Goal: Information Seeking & Learning: Find specific fact

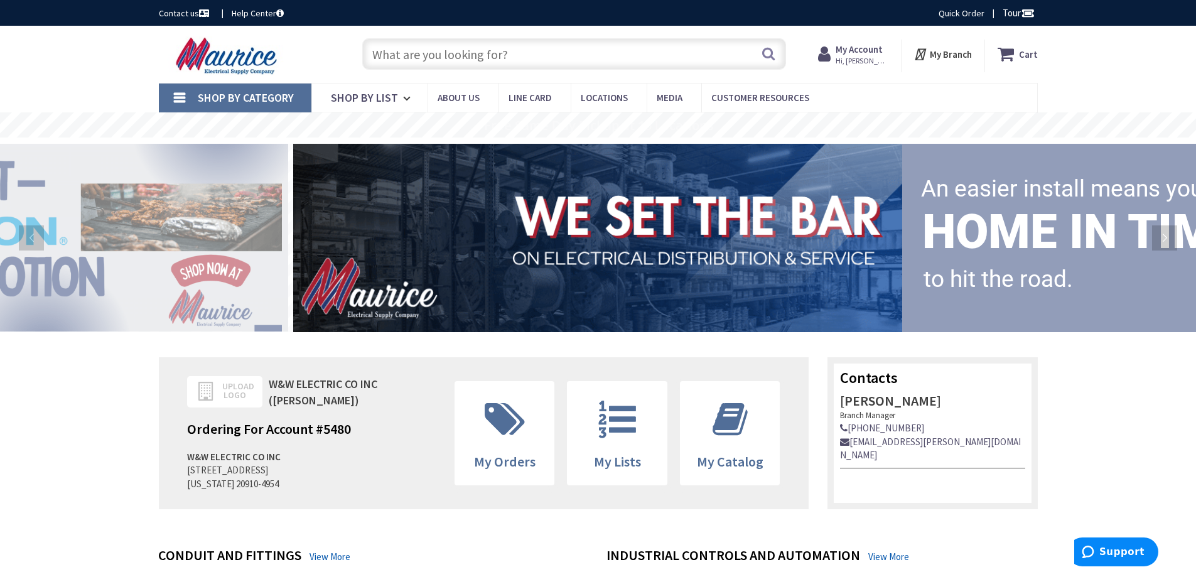
type input "[STREET_ADDRESS]"
click at [476, 53] on input "text" at bounding box center [574, 53] width 424 height 31
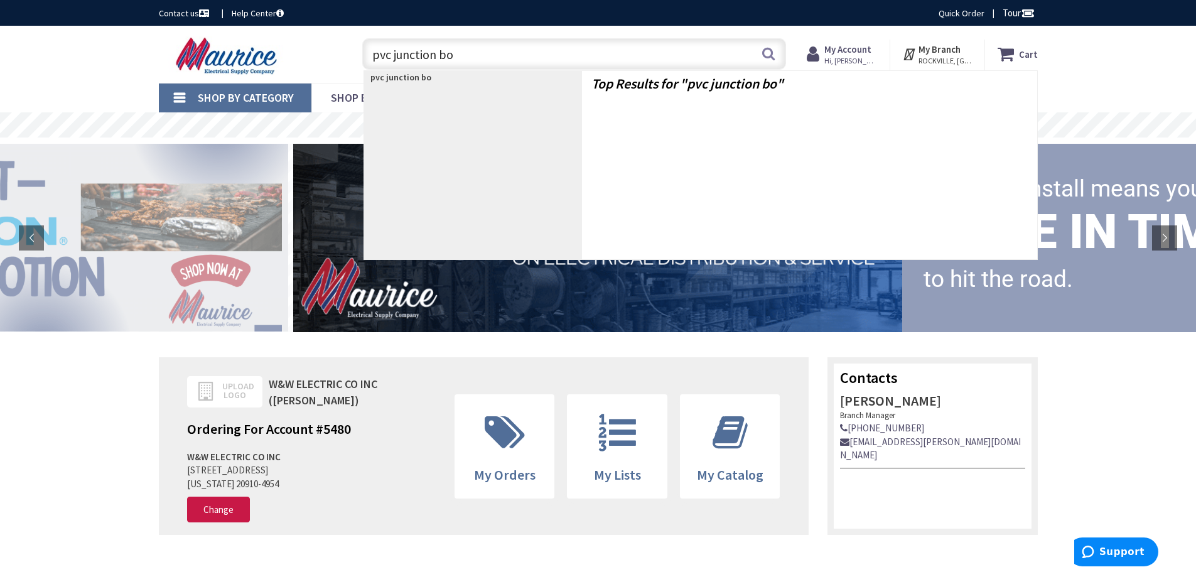
type input "pvc junction box"
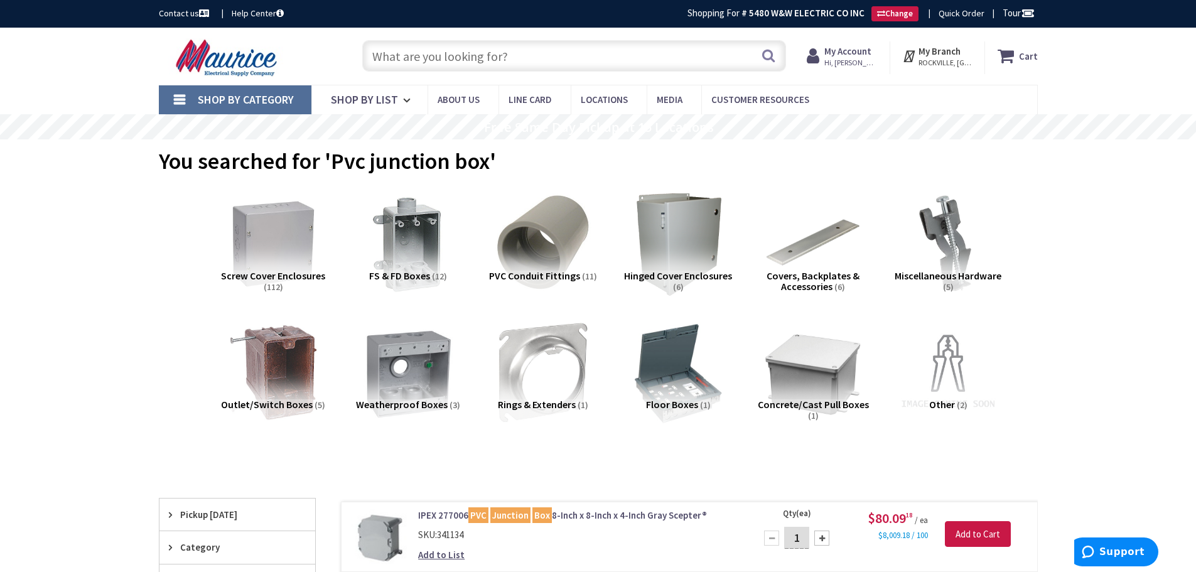
click at [430, 60] on input "text" at bounding box center [574, 55] width 424 height 31
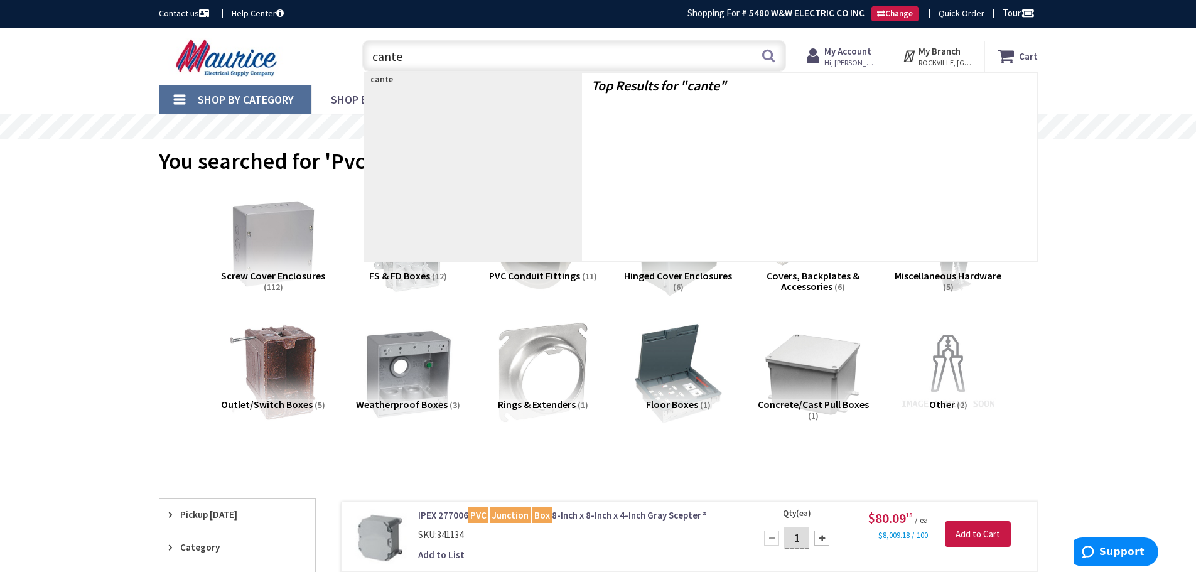
type input "cantex"
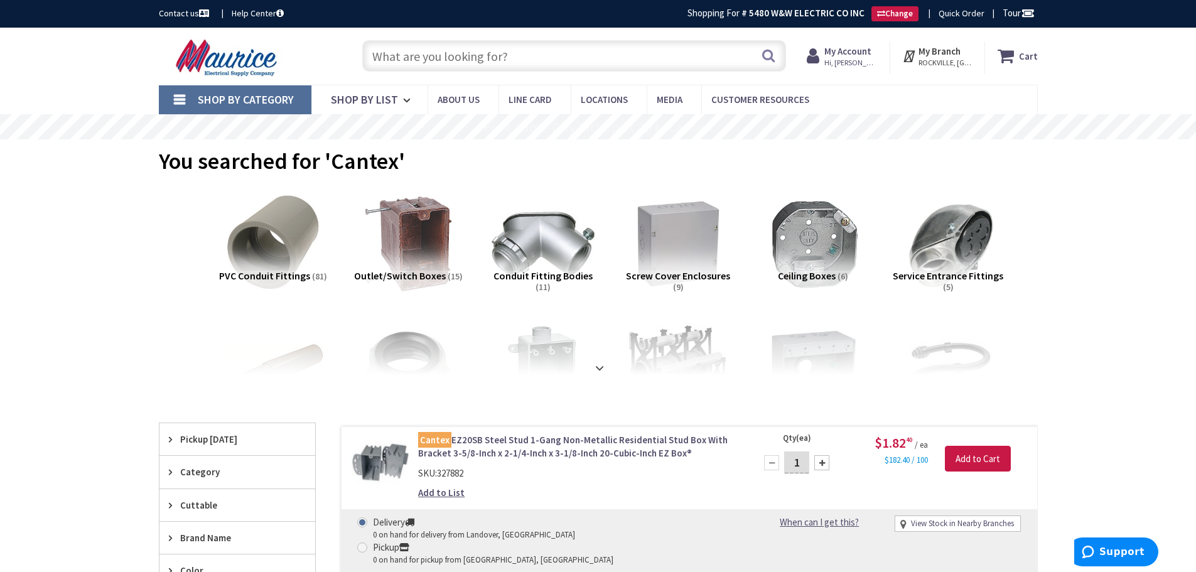
click at [490, 54] on input "text" at bounding box center [574, 55] width 424 height 31
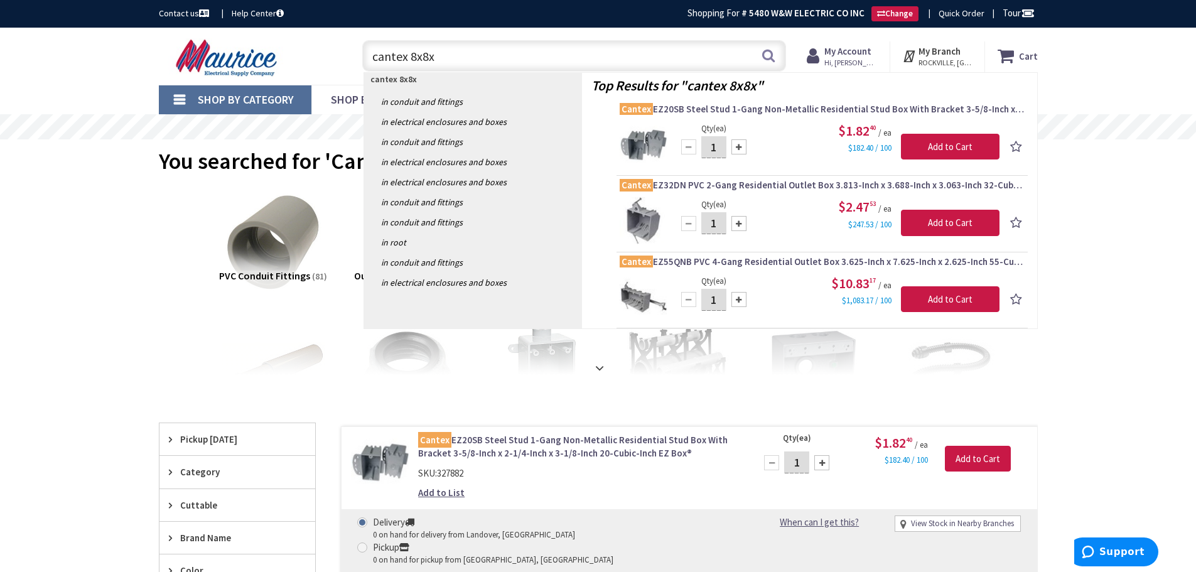
type input "cantex 8x8x4"
